Goal: Task Accomplishment & Management: Use online tool/utility

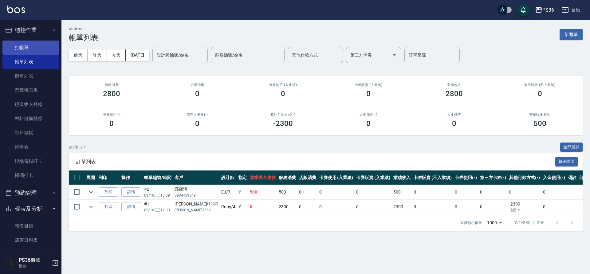
click at [19, 45] on link "打帳單" at bounding box center [30, 48] width 57 height 14
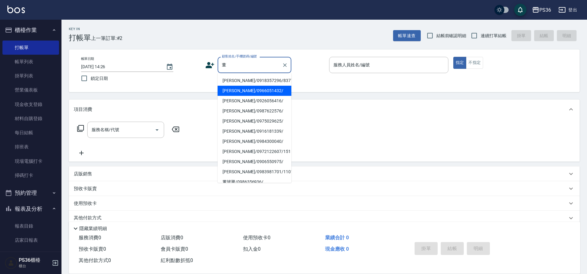
click at [233, 93] on li "[PERSON_NAME]/0966051432/" at bounding box center [255, 91] width 74 height 10
type input "[PERSON_NAME]/0966051432/"
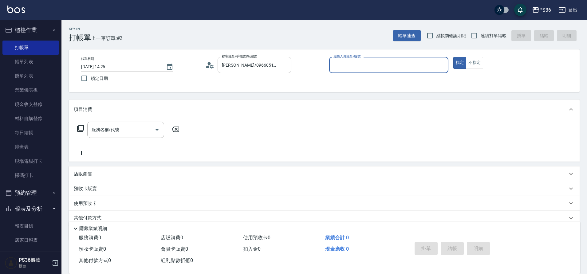
type input "EJ-7"
click at [112, 128] on input "服務名稱/代號" at bounding box center [121, 129] width 62 height 11
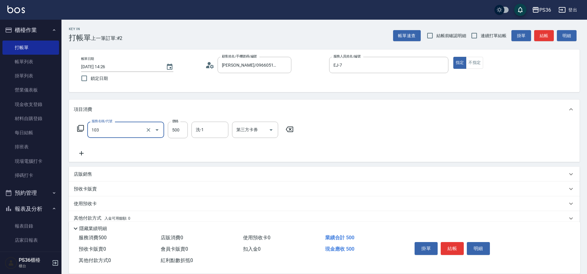
type input "B級洗剪(103)"
click at [451, 244] on button "結帳" at bounding box center [452, 248] width 23 height 13
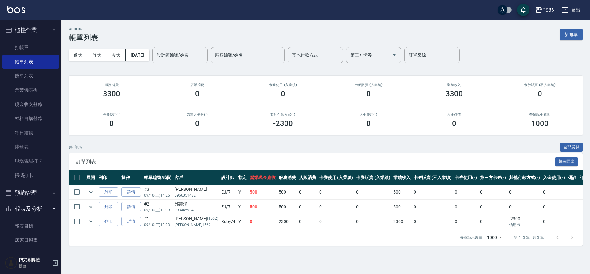
click at [27, 39] on ul "打帳單 帳單列表 掛單列表 營業儀表板 現金收支登錄 材料自購登錄 每日結帳 排班表 現場電腦打卡 掃碼打卡" at bounding box center [30, 111] width 57 height 147
click at [28, 44] on link "打帳單" at bounding box center [30, 48] width 57 height 14
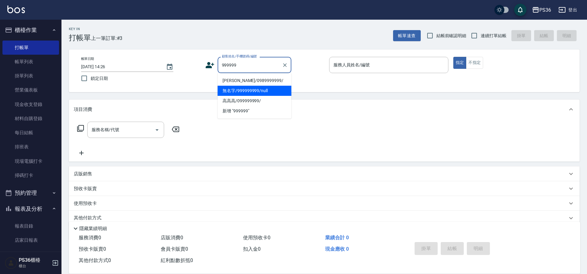
click at [236, 92] on li "無名字/999999999/null" at bounding box center [255, 91] width 74 height 10
type input "無名字/999999999/null"
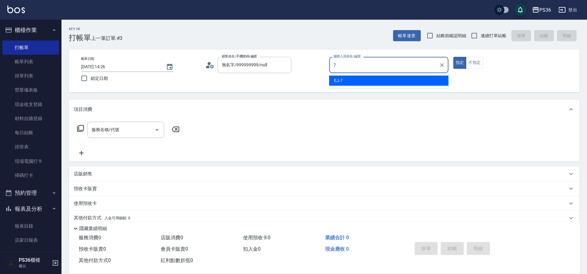
type input "7"
type button "true"
type input "EJ-7"
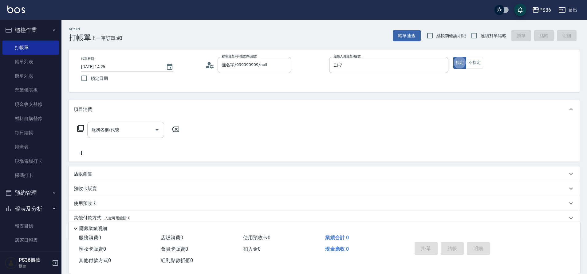
click at [115, 124] on div "服務名稱/代號" at bounding box center [125, 130] width 77 height 16
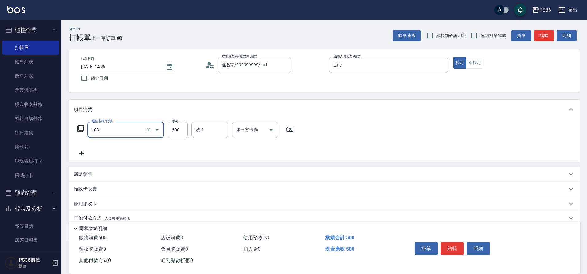
type input "B級洗剪(103)"
click at [453, 242] on button "結帳" at bounding box center [452, 248] width 23 height 13
